Goal: Register for event/course

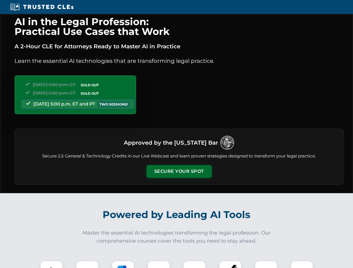
click at [179, 172] on button "Secure Your Spot" at bounding box center [179, 171] width 65 height 13
click at [51, 265] on img at bounding box center [51, 272] width 16 height 16
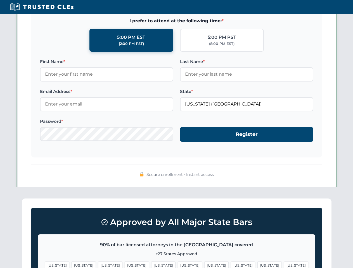
click at [204, 265] on span "[US_STATE]" at bounding box center [216, 266] width 24 height 8
click at [258, 265] on span "[US_STATE]" at bounding box center [270, 266] width 24 height 8
